Goal: Information Seeking & Learning: Learn about a topic

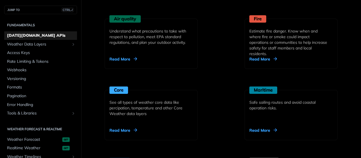
scroll to position [621, 0]
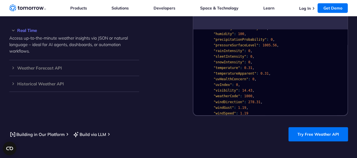
scroll to position [480, 0]
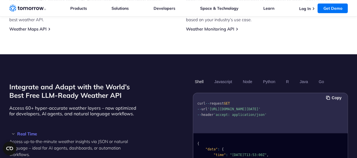
scroll to position [452, 0]
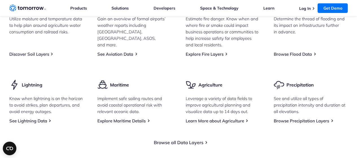
scroll to position [875, 0]
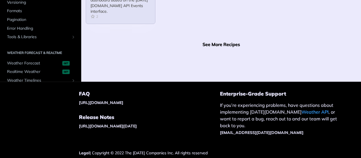
scroll to position [1938, 0]
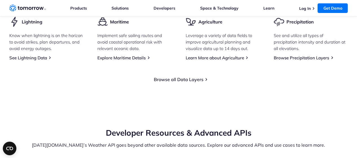
scroll to position [903, 0]
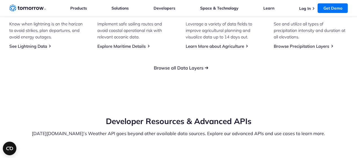
click at [190, 71] on link "Browse all Data Layers" at bounding box center [179, 68] width 50 height 6
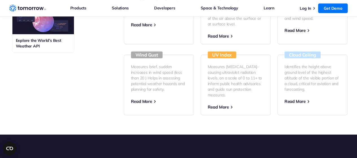
scroll to position [339, 0]
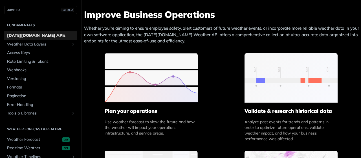
scroll to position [989, 0]
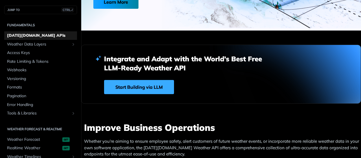
scroll to position [989, 0]
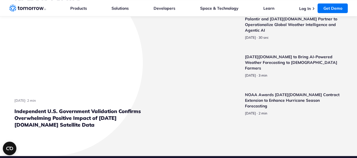
scroll to position [1355, 0]
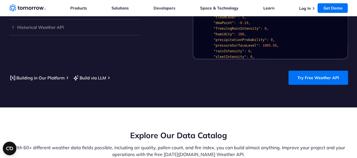
scroll to position [480, 0]
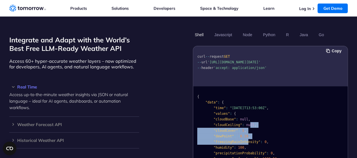
drag, startPoint x: 245, startPoint y: 130, endPoint x: 244, endPoint y: 134, distance: 4.7
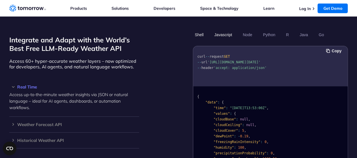
click at [222, 30] on button "Javascript" at bounding box center [223, 35] width 22 height 10
click at [276, 30] on button "Python" at bounding box center [269, 35] width 16 height 10
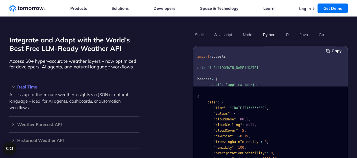
click at [266, 30] on button "Python" at bounding box center [269, 35] width 16 height 10
click at [265, 30] on button "Python" at bounding box center [269, 35] width 16 height 10
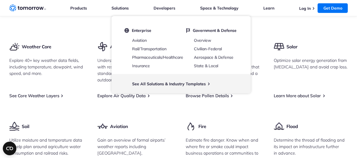
scroll to position [734, 0]
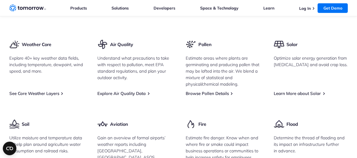
click at [216, 109] on div "Weather Core Explore 40+ key weather data fields, including temperature, dewpoi…" at bounding box center [178, 140] width 339 height 203
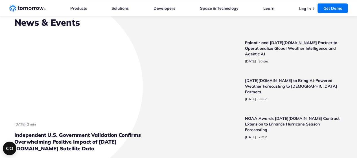
scroll to position [1383, 0]
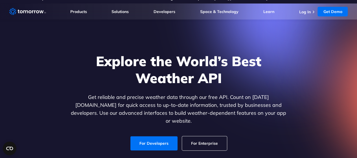
scroll to position [0, 0]
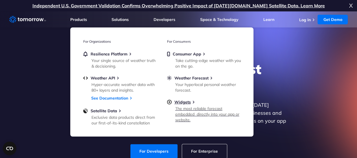
click at [186, 107] on div "The most reliable forecast embedded  directly into your app or website." at bounding box center [208, 114] width 66 height 17
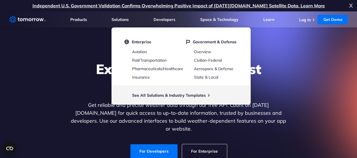
click at [294, 89] on div "Explore the World’s Best Weather API Get reliable and precise weather data thro…" at bounding box center [179, 109] width 348 height 120
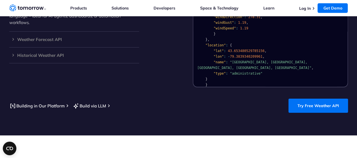
scroll to position [621, 0]
